Goal: Task Accomplishment & Management: Complete application form

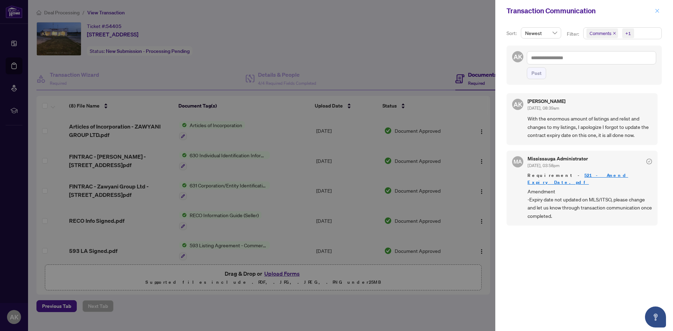
click at [658, 11] on icon "close" at bounding box center [657, 10] width 5 height 5
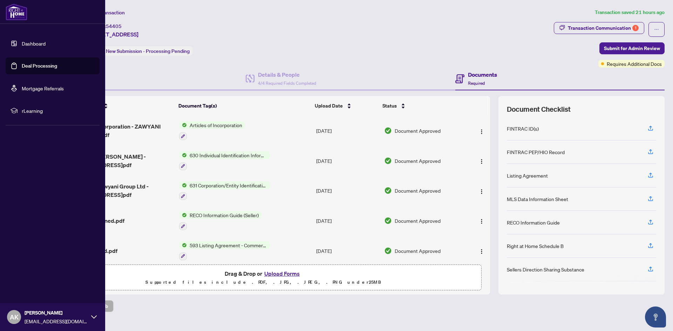
click at [22, 63] on link "Deal Processing" at bounding box center [39, 66] width 35 height 6
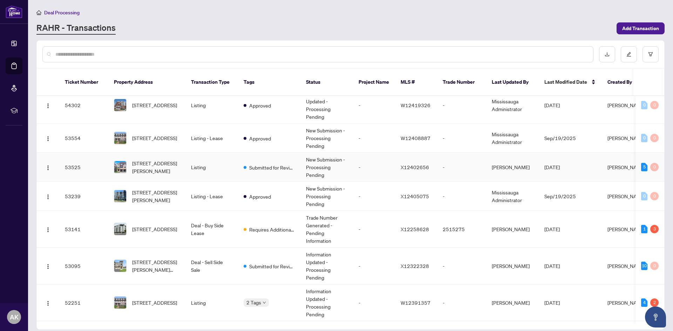
scroll to position [70, 0]
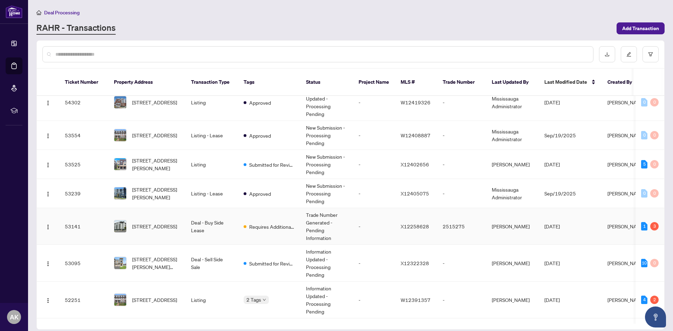
click at [217, 217] on td "Deal - Buy Side Lease" at bounding box center [211, 226] width 53 height 37
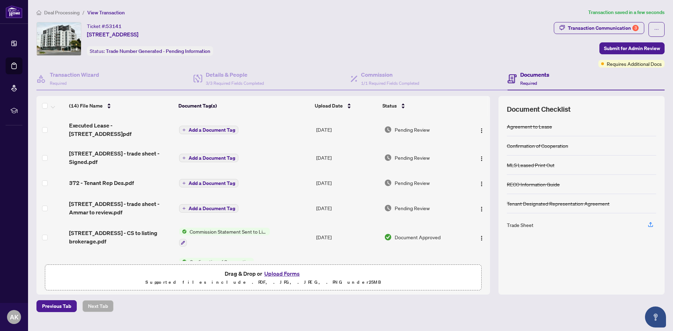
click at [201, 129] on span "Add a Document Tag" at bounding box center [212, 130] width 47 height 5
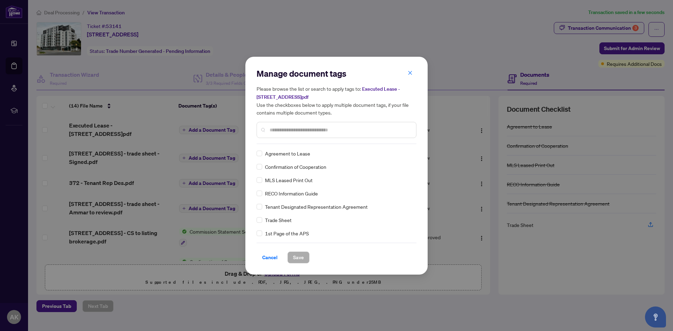
click at [280, 128] on input "text" at bounding box center [339, 130] width 141 height 8
type input "**********"
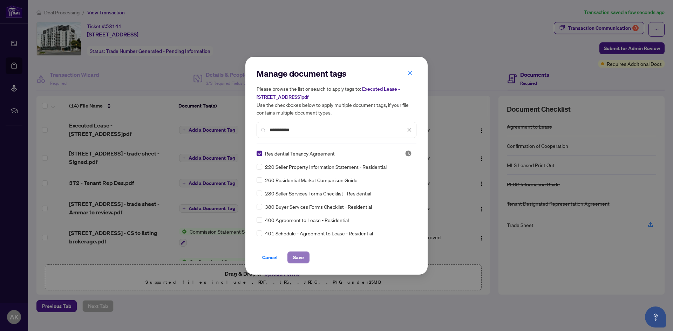
click at [293, 256] on span "Save" at bounding box center [298, 257] width 11 height 11
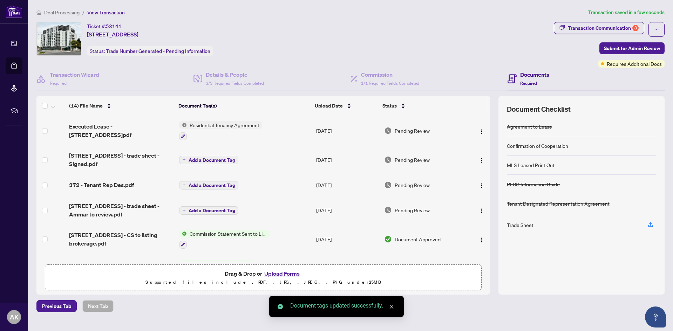
click at [215, 158] on span "Add a Document Tag" at bounding box center [212, 160] width 47 height 5
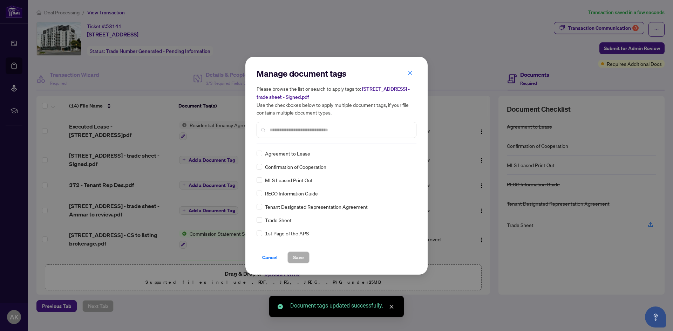
click at [299, 129] on input "text" at bounding box center [339, 130] width 141 height 8
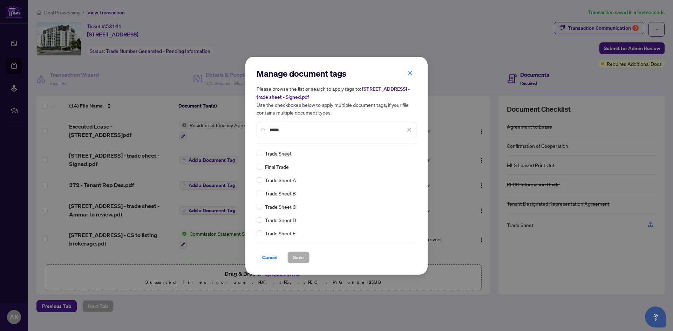
type input "*****"
click at [300, 257] on span "Save" at bounding box center [298, 257] width 11 height 11
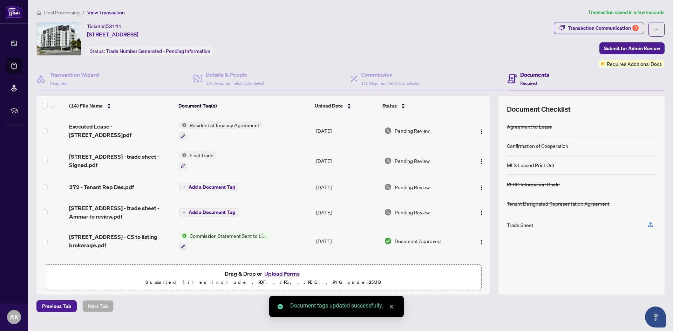
click at [211, 185] on span "Add a Document Tag" at bounding box center [212, 187] width 47 height 5
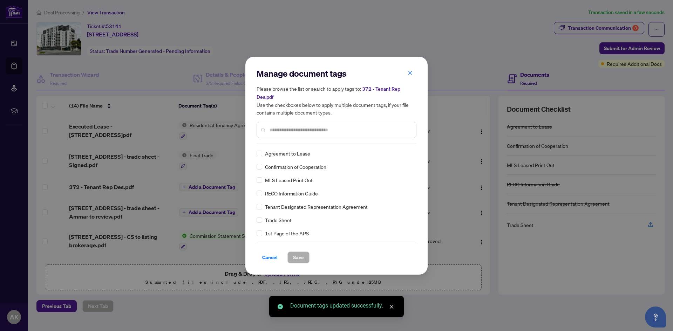
click at [303, 131] on input "text" at bounding box center [339, 130] width 141 height 8
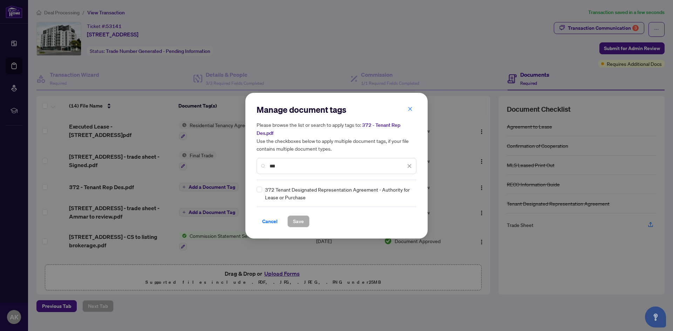
type input "***"
click at [303, 219] on button "Save" at bounding box center [298, 221] width 22 height 12
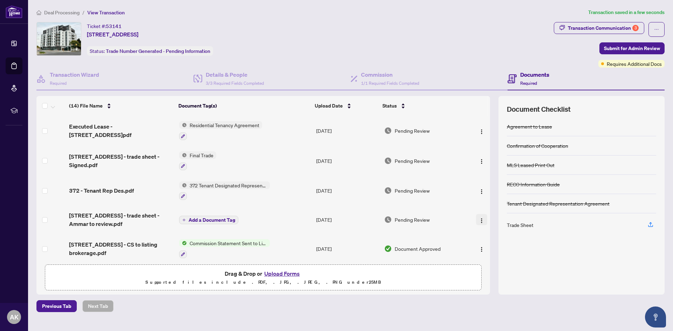
click at [481, 218] on img "button" at bounding box center [482, 221] width 6 height 6
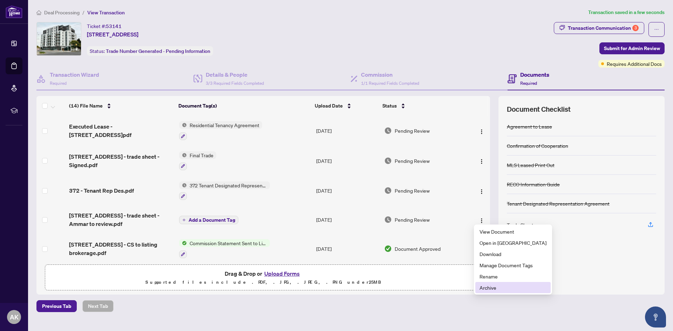
click at [498, 286] on span "Archive" at bounding box center [512, 288] width 67 height 8
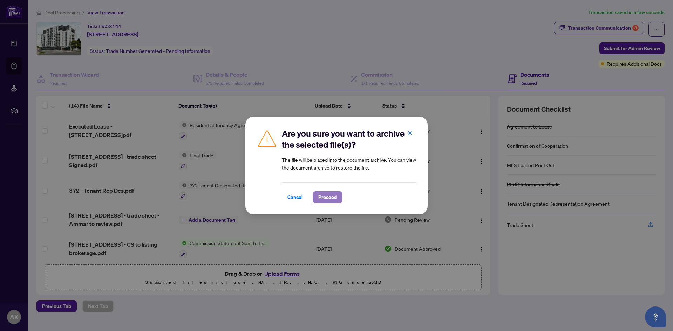
click at [329, 197] on span "Proceed" at bounding box center [327, 197] width 19 height 11
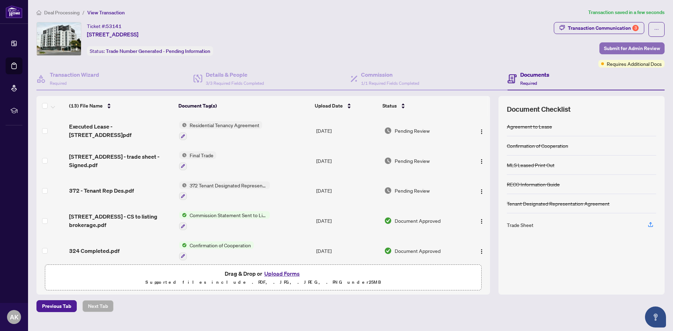
click at [626, 49] on span "Submit for Admin Review" at bounding box center [632, 48] width 56 height 11
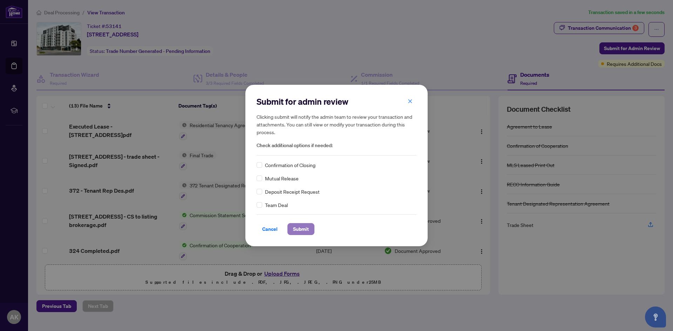
click at [298, 226] on span "Submit" at bounding box center [301, 229] width 16 height 11
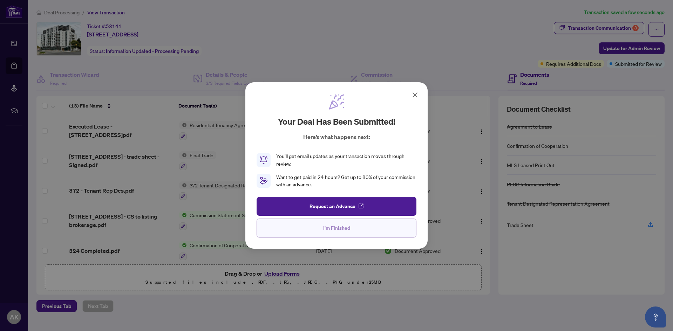
click at [333, 228] on span "I'm Finished" at bounding box center [336, 228] width 27 height 11
